Goal: Task Accomplishment & Management: Complete application form

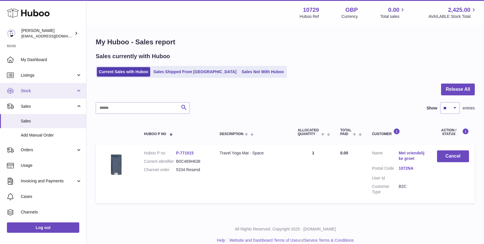
click at [59, 91] on span "Stock" at bounding box center [48, 90] width 55 height 5
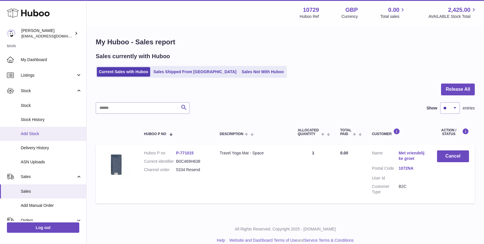
click at [49, 130] on link "Add Stock" at bounding box center [43, 134] width 86 height 14
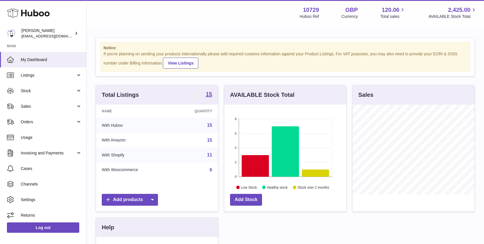
scroll to position [90, 122]
click at [69, 91] on span "Stock" at bounding box center [48, 90] width 55 height 5
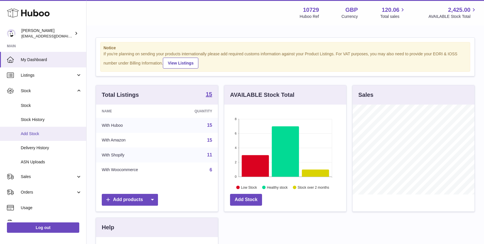
click at [38, 134] on span "Add Stock" at bounding box center [51, 133] width 61 height 5
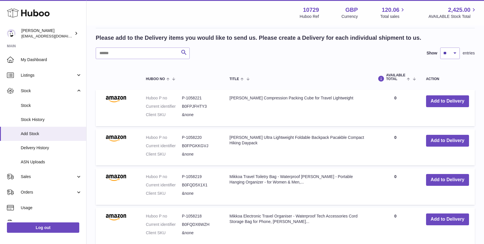
scroll to position [96, 0]
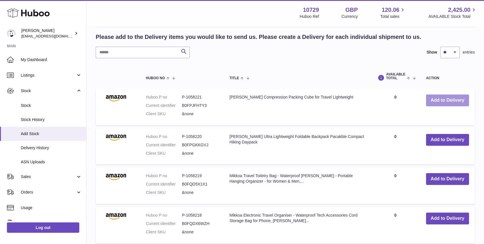
click at [440, 98] on button "Add to Delivery" at bounding box center [447, 101] width 43 height 12
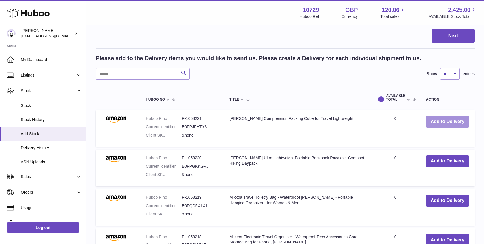
scroll to position [124, 0]
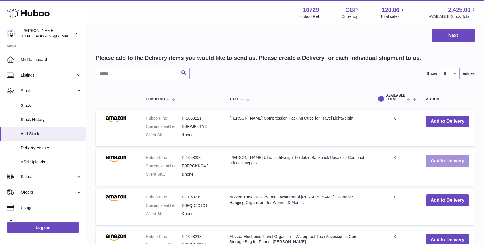
click at [457, 163] on button "Add to Delivery" at bounding box center [447, 161] width 43 height 12
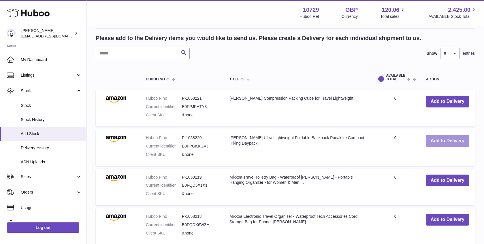
scroll to position [198, 0]
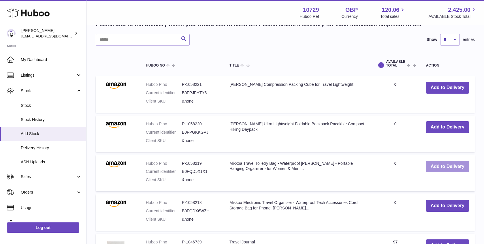
click at [454, 163] on button "Add to Delivery" at bounding box center [447, 167] width 43 height 12
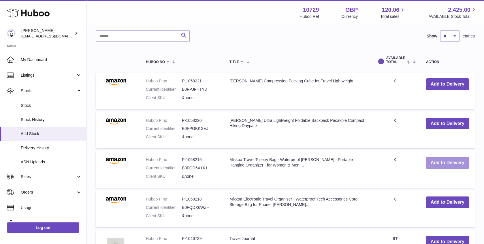
scroll to position [246, 0]
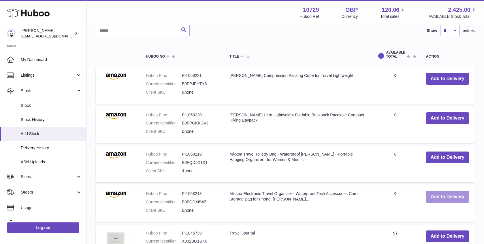
click at [448, 196] on button "Add to Delivery" at bounding box center [447, 197] width 43 height 12
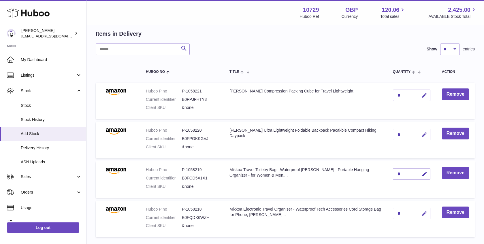
scroll to position [35, 0]
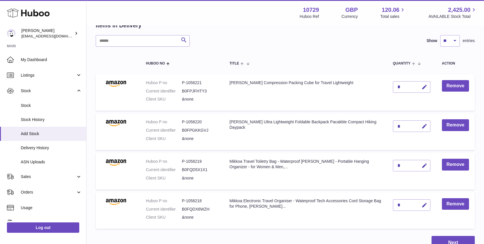
click at [415, 90] on div "*" at bounding box center [412, 87] width 38 height 12
click at [421, 87] on button "button" at bounding box center [424, 87] width 14 height 12
type input "**"
click at [426, 125] on icon "button" at bounding box center [425, 127] width 6 height 6
type input "**"
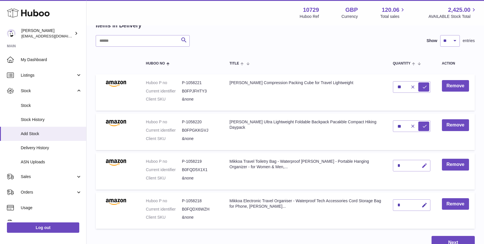
click at [428, 163] on button "button" at bounding box center [424, 166] width 14 height 12
type input "**"
click at [426, 206] on icon "button" at bounding box center [425, 206] width 6 height 6
type input "**"
click at [387, 222] on td "Mikkoa Electronic Travel Organiser - Waterproof Tech Accessories Cord Storage B…" at bounding box center [306, 211] width 164 height 37
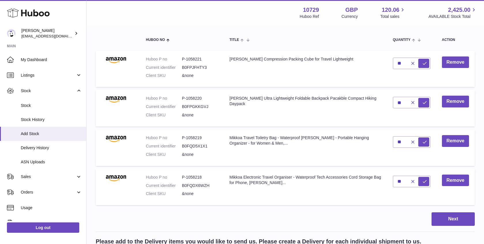
scroll to position [27, 0]
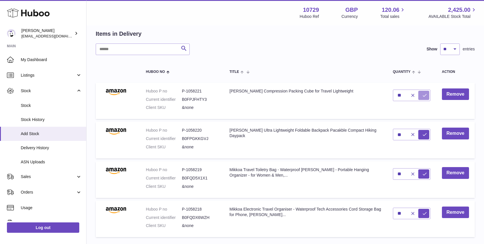
click at [426, 95] on icon "submit" at bounding box center [424, 95] width 5 height 5
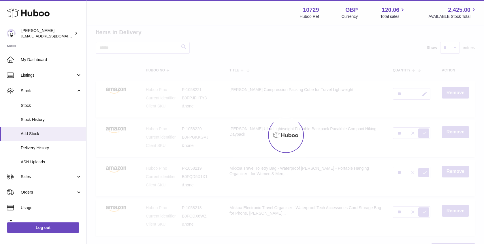
type input "*"
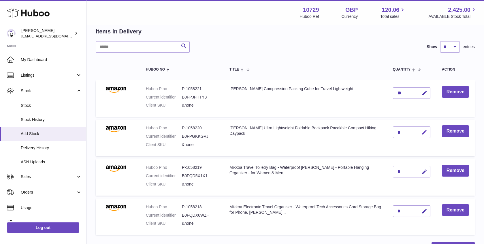
click at [425, 130] on icon "button" at bounding box center [425, 133] width 6 height 6
type input "**"
click at [422, 130] on button "submit" at bounding box center [424, 132] width 11 height 9
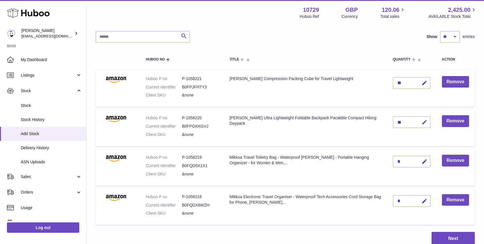
scroll to position [68, 0]
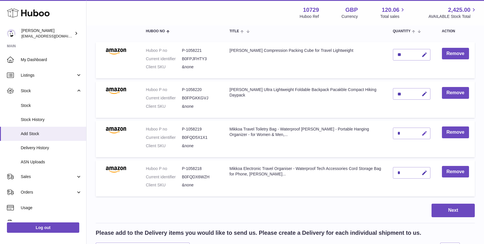
click at [424, 132] on icon "button" at bounding box center [425, 134] width 6 height 6
type input "**"
click at [422, 132] on icon "submit" at bounding box center [424, 133] width 5 height 5
click at [424, 173] on icon "button" at bounding box center [425, 173] width 6 height 6
type input "**"
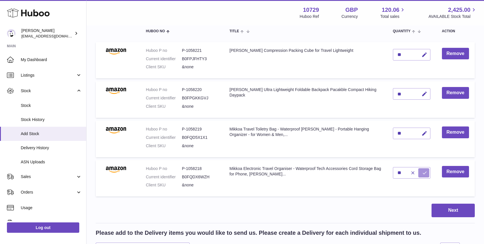
click at [426, 174] on icon "submit" at bounding box center [424, 173] width 5 height 5
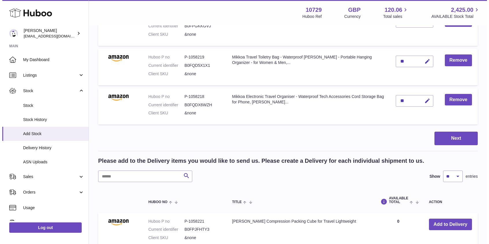
scroll to position [140, 0]
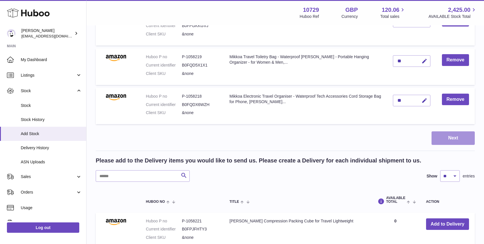
click at [445, 134] on button "Next" at bounding box center [453, 139] width 43 height 14
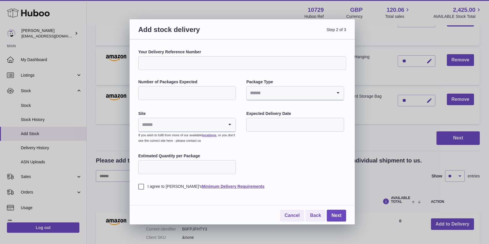
click at [255, 66] on input "Your Delivery Reference Number" at bounding box center [242, 63] width 208 height 14
click at [152, 64] on input "**********" at bounding box center [242, 63] width 208 height 14
type input "**********"
click at [204, 95] on input "Number of Packages Expected" at bounding box center [187, 93] width 98 height 14
type input "*"
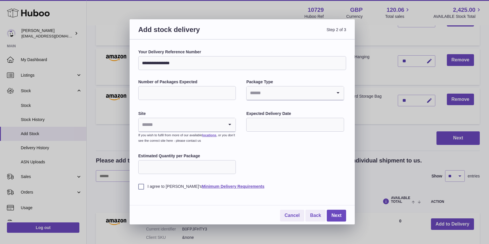
click at [265, 93] on input "Search for option" at bounding box center [288, 93] width 85 height 13
click at [268, 135] on li "Boxes" at bounding box center [295, 132] width 96 height 12
click at [206, 126] on input "Search for option" at bounding box center [181, 124] width 85 height 13
click at [206, 139] on li "🇬🇧 | Unit 2 More Plus Central Park" at bounding box center [187, 141] width 96 height 12
click at [267, 125] on input "text" at bounding box center [295, 125] width 98 height 14
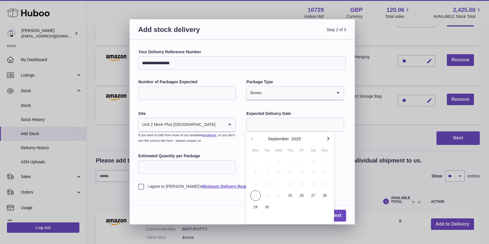
click at [325, 141] on icon "button" at bounding box center [328, 138] width 7 height 7
click at [304, 209] on span "31" at bounding box center [301, 207] width 10 height 10
type input "**********"
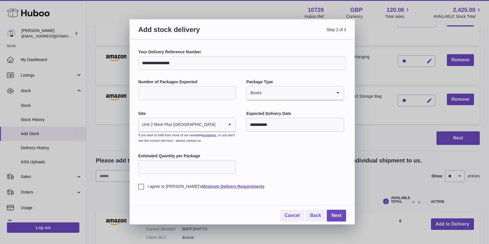
click at [214, 169] on input "Estimated Quantity per Package" at bounding box center [187, 167] width 98 height 14
type input "**"
click at [139, 187] on label "I agree to Huboo's Minimum Delivery Requirements" at bounding box center [242, 186] width 208 height 5
click at [332, 214] on link "Next" at bounding box center [336, 216] width 19 height 12
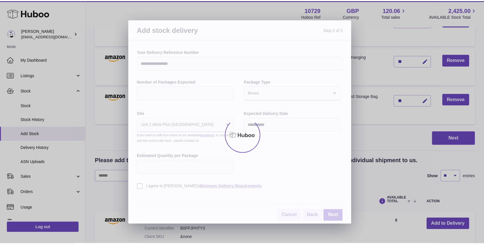
scroll to position [121, 0]
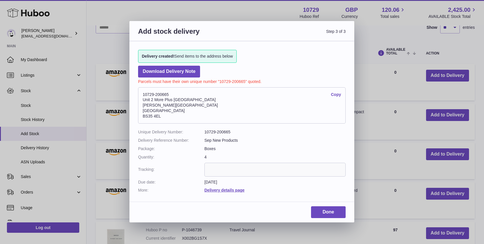
click at [334, 95] on link "Copy" at bounding box center [336, 94] width 10 height 5
click at [331, 214] on link "Done" at bounding box center [328, 213] width 35 height 12
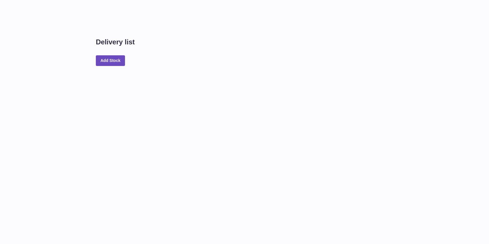
click at [329, 212] on div "Delivery list Add Stock" at bounding box center [288, 122] width 402 height 244
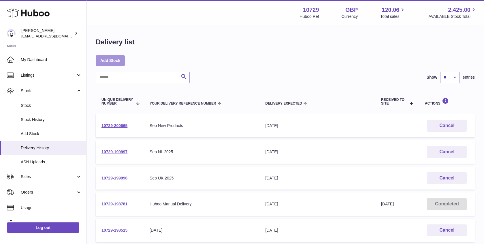
click at [112, 60] on link "Add Stock" at bounding box center [110, 60] width 29 height 10
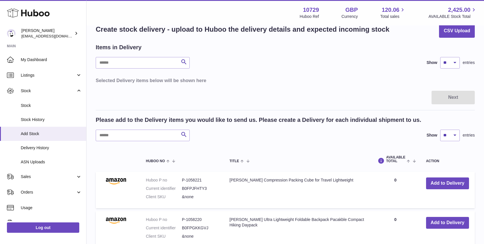
scroll to position [43, 0]
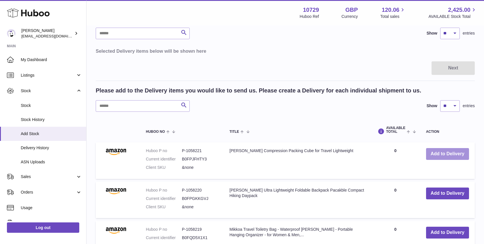
click at [463, 153] on button "Add to Delivery" at bounding box center [447, 154] width 43 height 12
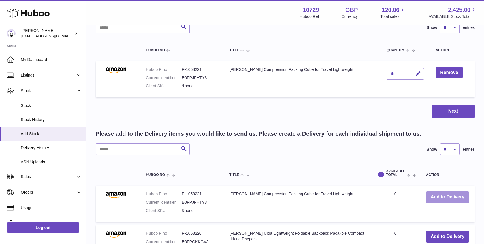
scroll to position [124, 0]
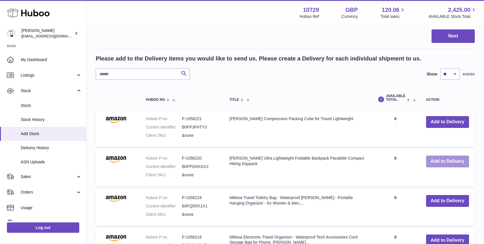
click at [454, 161] on button "Add to Delivery" at bounding box center [447, 162] width 43 height 12
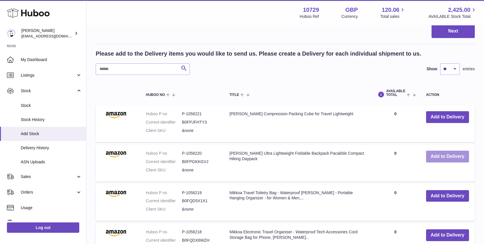
scroll to position [169, 0]
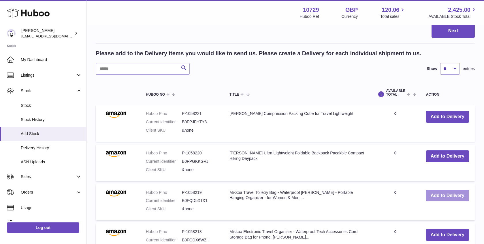
click at [445, 192] on button "Add to Delivery" at bounding box center [447, 196] width 43 height 12
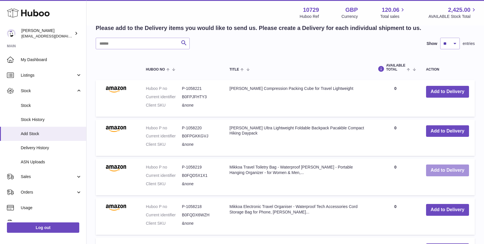
scroll to position [237, 0]
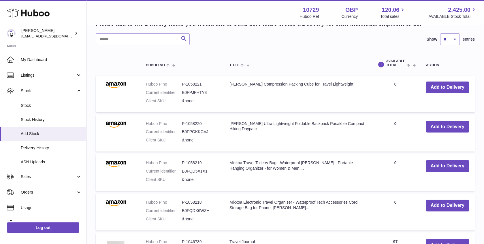
click at [447, 213] on td "Add to Delivery" at bounding box center [448, 212] width 55 height 37
click at [447, 209] on button "Add to Delivery" at bounding box center [447, 206] width 43 height 12
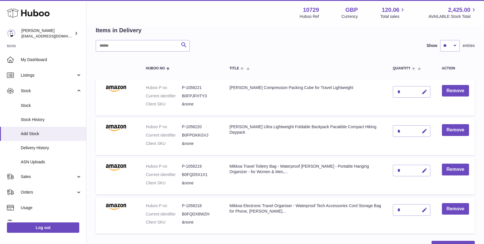
scroll to position [31, 0]
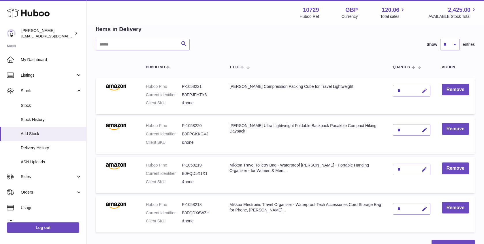
click at [426, 91] on icon "button" at bounding box center [425, 91] width 6 height 6
type input "**"
click at [428, 92] on button "submit" at bounding box center [424, 90] width 11 height 9
click at [422, 130] on icon "button" at bounding box center [425, 130] width 6 height 6
click at [427, 125] on input "**" at bounding box center [412, 130] width 38 height 12
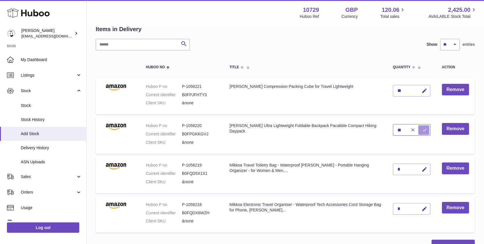
type input "**"
click at [427, 127] on button "submit" at bounding box center [424, 130] width 11 height 9
click at [426, 168] on icon "button" at bounding box center [425, 170] width 6 height 6
type input "**"
click at [422, 170] on button "submit" at bounding box center [424, 169] width 11 height 9
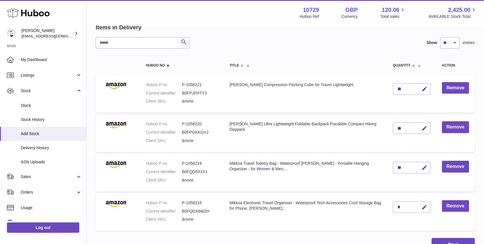
scroll to position [38, 0]
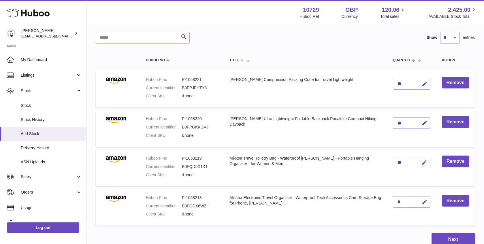
click at [425, 202] on icon "button" at bounding box center [425, 202] width 6 height 6
type input "**"
click at [429, 205] on button "submit" at bounding box center [424, 202] width 11 height 9
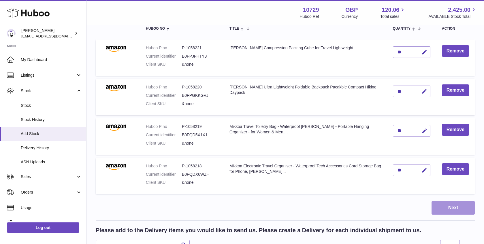
scroll to position [79, 0]
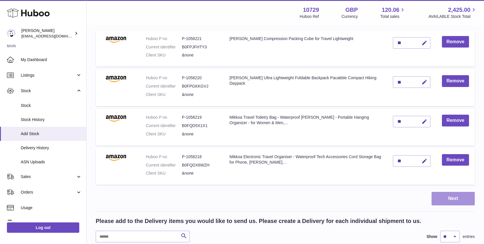
click at [443, 199] on button "Next" at bounding box center [453, 199] width 43 height 14
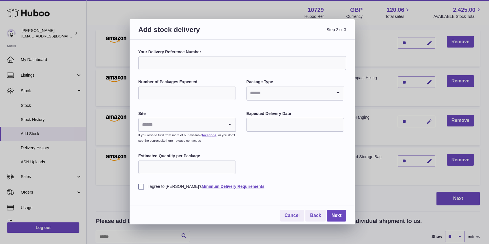
click at [284, 66] on input "Your Delivery Reference Number" at bounding box center [242, 63] width 208 height 14
type input "**********"
click at [164, 89] on input "Number of Packages Expected" at bounding box center [187, 93] width 98 height 14
type input "*"
click at [290, 90] on input "Search for option" at bounding box center [288, 93] width 85 height 13
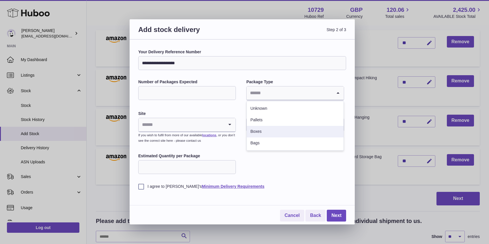
click at [274, 130] on li "Boxes" at bounding box center [295, 132] width 96 height 12
click at [204, 121] on input "Search for option" at bounding box center [181, 124] width 85 height 13
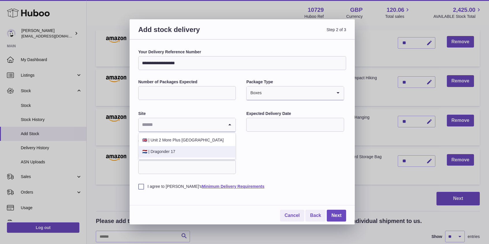
click at [205, 152] on li "🇳🇱 | Dragonder 17" at bounding box center [187, 152] width 96 height 12
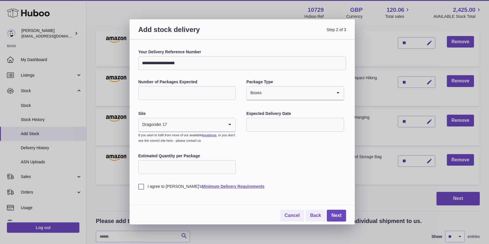
click at [279, 123] on input "text" at bounding box center [295, 125] width 98 height 14
click at [327, 137] on icon "button" at bounding box center [328, 138] width 7 height 7
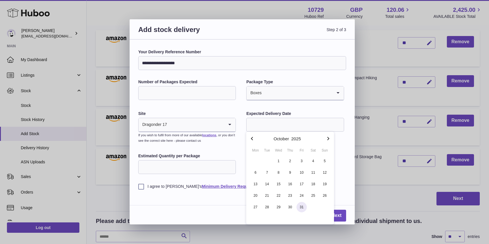
click at [302, 209] on span "31" at bounding box center [301, 207] width 10 height 10
type input "**********"
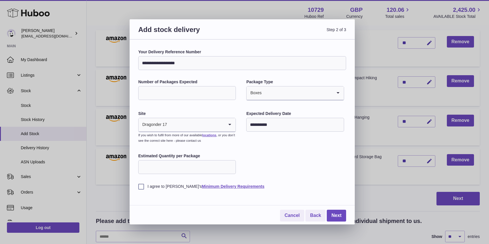
click at [176, 168] on input "Estimated Quantity per Package" at bounding box center [187, 167] width 98 height 14
type input "**"
click at [272, 177] on div "I agree to Huboo's Minimum Delivery Requirements" at bounding box center [242, 182] width 208 height 14
click at [143, 187] on label "I agree to Huboo's Minimum Delivery Requirements" at bounding box center [242, 186] width 208 height 5
click at [342, 219] on link "Next" at bounding box center [336, 216] width 19 height 12
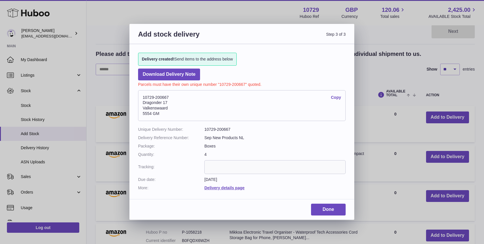
click at [338, 98] on link "Copy" at bounding box center [336, 97] width 10 height 5
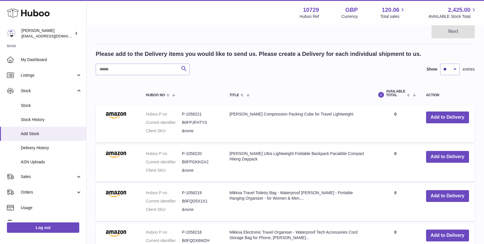
click at [46, 87] on div at bounding box center [242, 122] width 484 height 244
click at [45, 175] on span "Sales" at bounding box center [48, 176] width 55 height 5
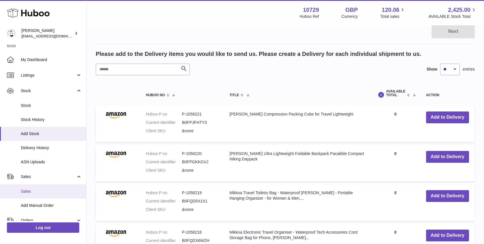
click at [45, 193] on span "Sales" at bounding box center [51, 191] width 61 height 5
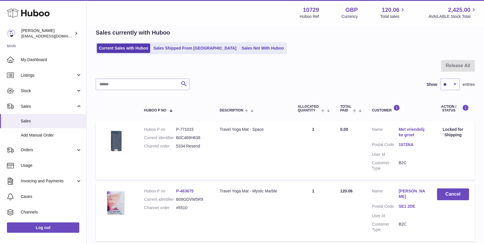
scroll to position [24, 0]
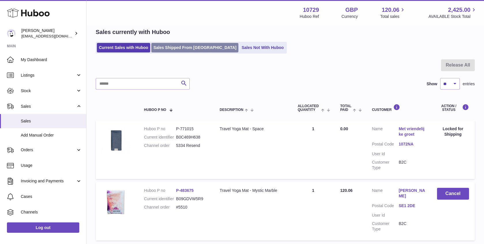
click at [185, 50] on link "Sales Shipped From [GEOGRAPHIC_DATA]" at bounding box center [194, 48] width 87 height 10
